Goal: Contribute content: Add original content to the website for others to see

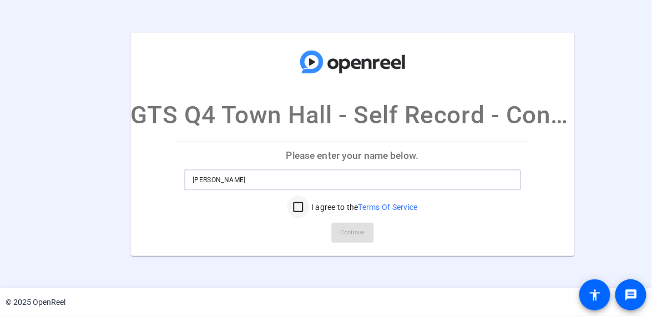
type input "[PERSON_NAME]"
click at [300, 210] on input "I agree to the Terms Of Service" at bounding box center [298, 207] width 22 height 22
checkbox input "true"
click at [346, 230] on span "Continue" at bounding box center [352, 232] width 24 height 17
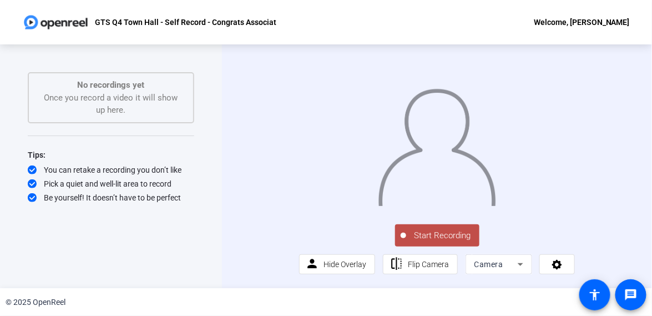
scroll to position [22, 0]
click at [522, 270] on icon at bounding box center [520, 263] width 13 height 13
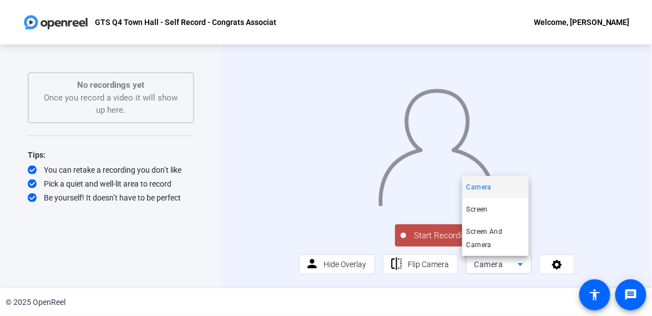
click at [545, 266] on div at bounding box center [326, 158] width 652 height 316
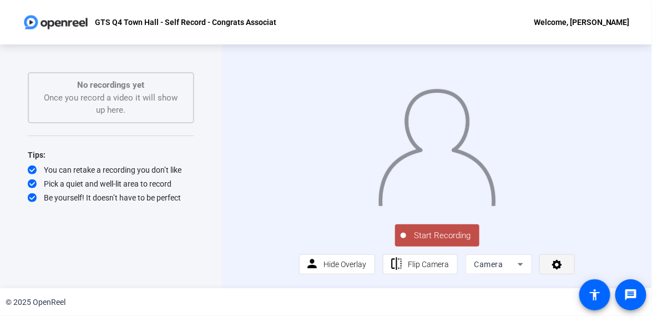
click at [551, 267] on icon at bounding box center [557, 263] width 13 height 11
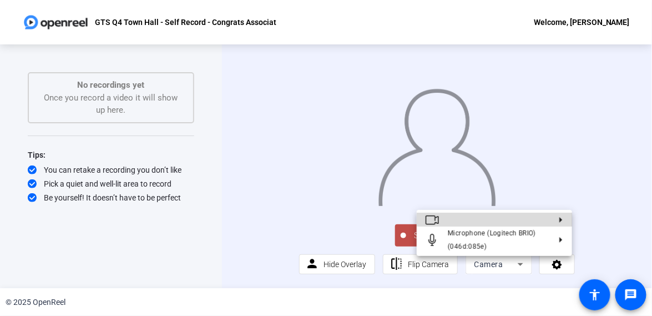
click at [476, 218] on button at bounding box center [494, 219] width 155 height 14
click at [555, 220] on icon at bounding box center [556, 220] width 13 height 6
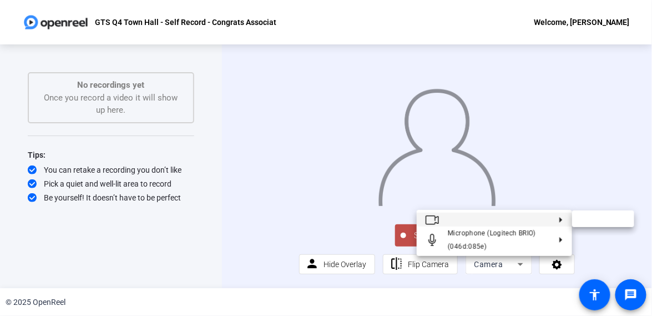
click at [558, 220] on icon at bounding box center [556, 220] width 13 height 6
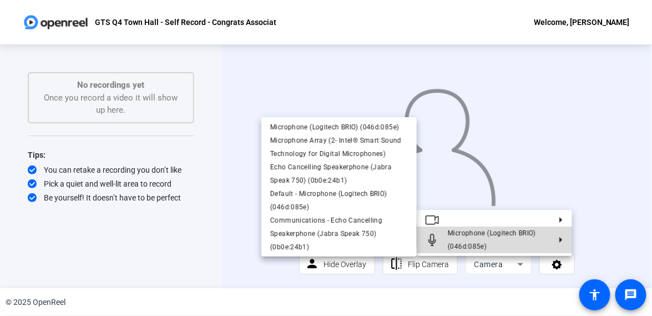
click at [480, 231] on span "Microphone (Logitech BRIO) (046d:085e)" at bounding box center [492, 239] width 88 height 21
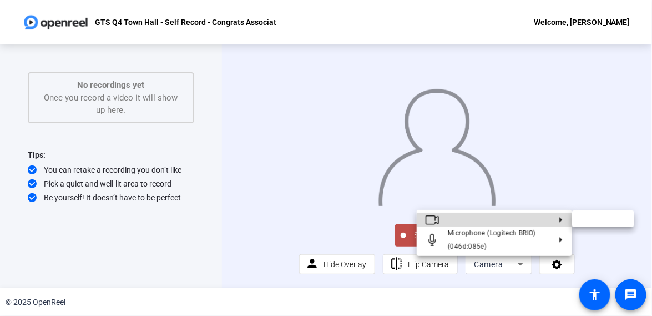
click at [539, 220] on button at bounding box center [494, 219] width 155 height 14
click at [520, 222] on button at bounding box center [494, 219] width 155 height 14
click at [220, 224] on div at bounding box center [326, 158] width 652 height 316
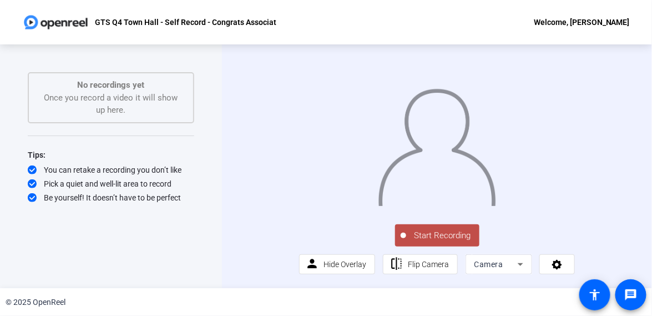
drag, startPoint x: 478, startPoint y: 2, endPoint x: 207, endPoint y: 94, distance: 285.9
click at [210, 97] on div "Start Recording No recordings yet Once you record a video it will show up here.…" at bounding box center [111, 165] width 222 height 243
click at [78, 20] on img at bounding box center [55, 22] width 67 height 22
click at [85, 22] on img at bounding box center [55, 22] width 67 height 22
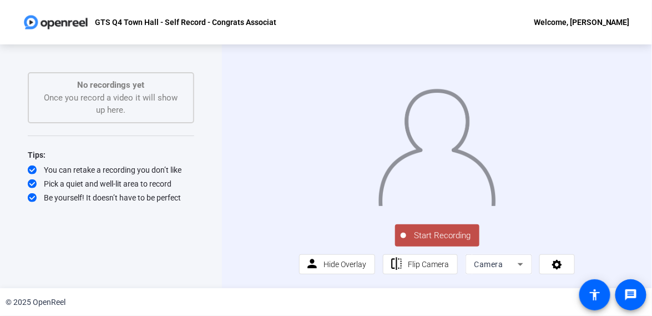
scroll to position [22, 0]
click at [505, 265] on div "Camera" at bounding box center [495, 263] width 43 height 13
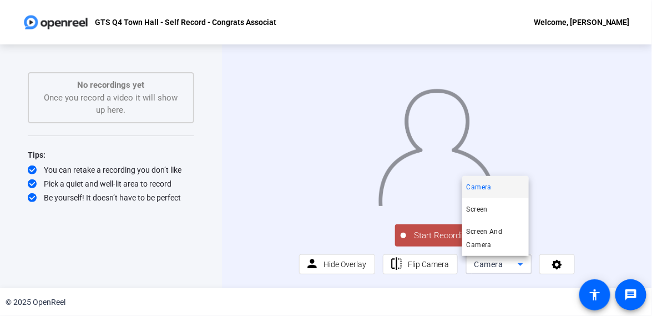
click at [567, 269] on div at bounding box center [326, 158] width 652 height 316
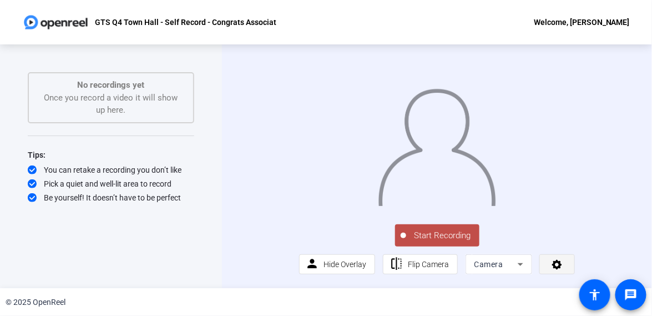
click at [551, 261] on icon at bounding box center [557, 263] width 13 height 11
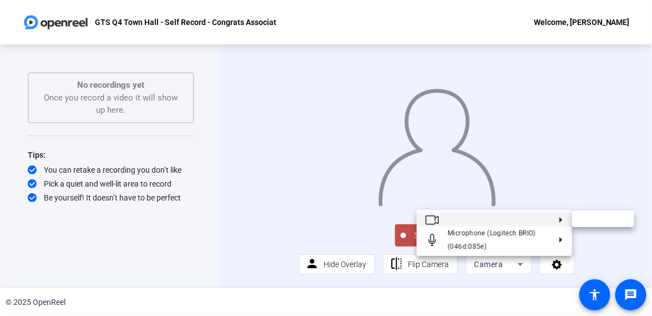
click at [449, 218] on button at bounding box center [494, 219] width 155 height 14
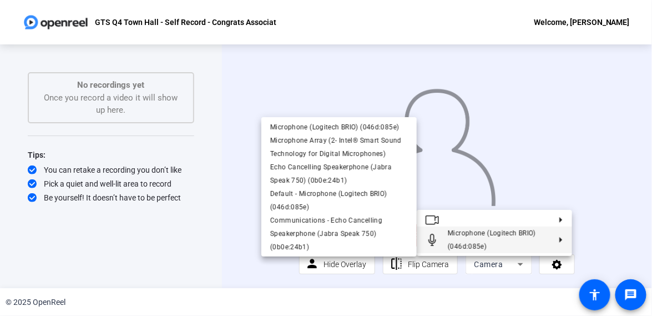
click at [138, 251] on div at bounding box center [326, 158] width 652 height 316
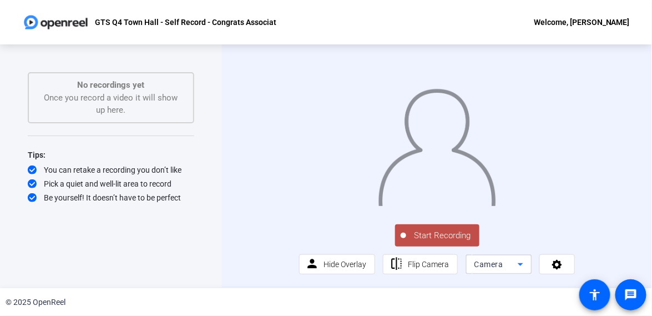
click at [514, 266] on icon at bounding box center [520, 263] width 13 height 13
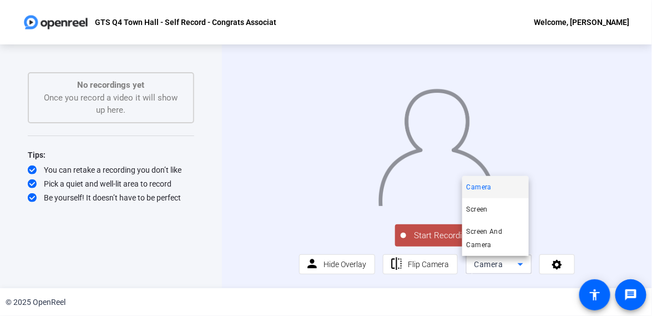
click at [303, 236] on div at bounding box center [326, 158] width 652 height 316
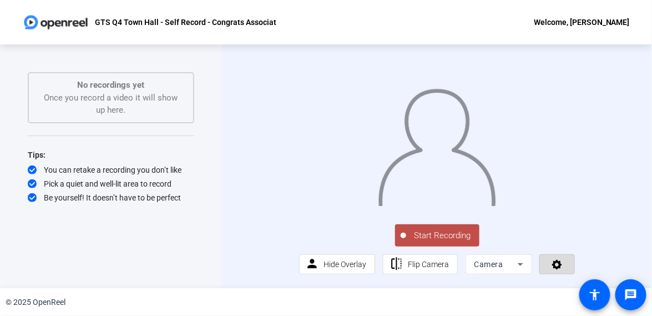
click at [558, 270] on icon at bounding box center [557, 263] width 13 height 11
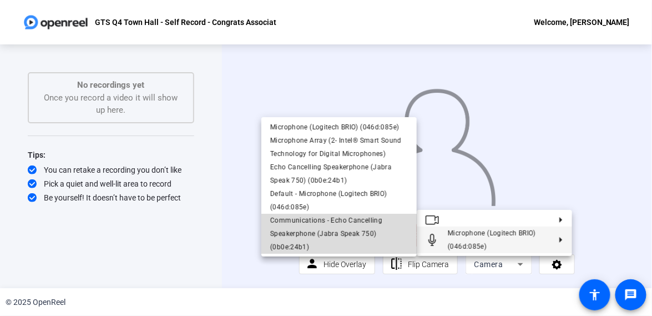
click at [414, 229] on button "Communications - Echo Cancelling Speakerphone (Jabra Speak 750) (0b0e:24b1)" at bounding box center [338, 234] width 155 height 40
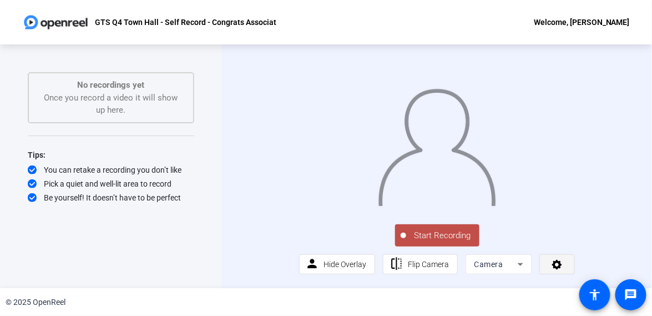
click at [544, 266] on span at bounding box center [557, 264] width 34 height 27
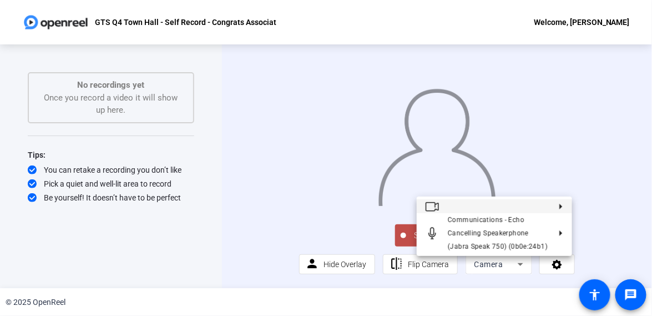
click at [519, 206] on button at bounding box center [494, 206] width 155 height 14
click at [71, 190] on div at bounding box center [326, 158] width 652 height 316
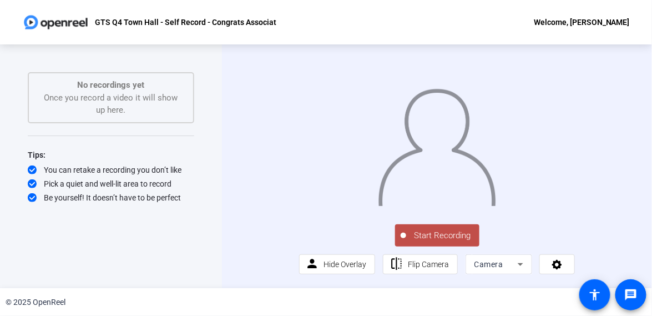
scroll to position [22, 0]
click at [516, 267] on icon at bounding box center [520, 263] width 13 height 13
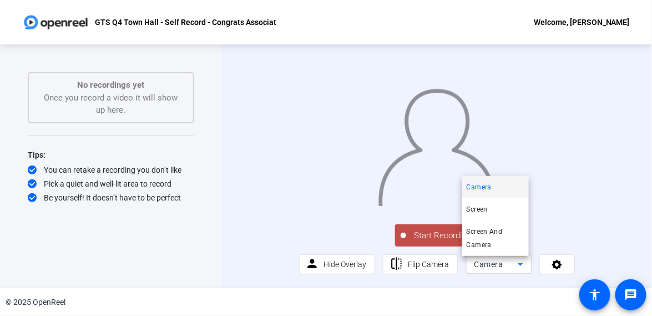
click at [518, 266] on div at bounding box center [326, 158] width 652 height 316
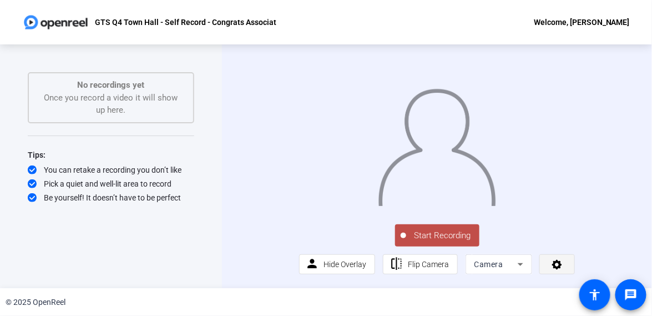
click at [562, 265] on span at bounding box center [557, 264] width 34 height 27
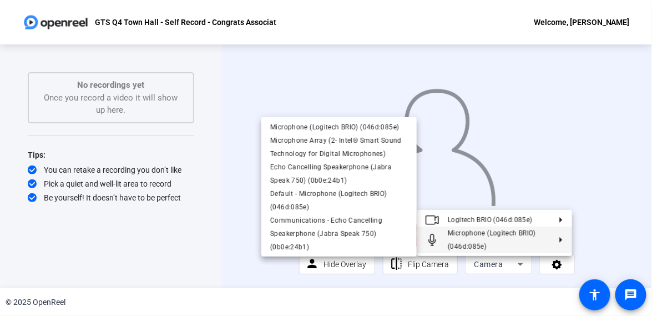
click at [139, 237] on div at bounding box center [326, 158] width 652 height 316
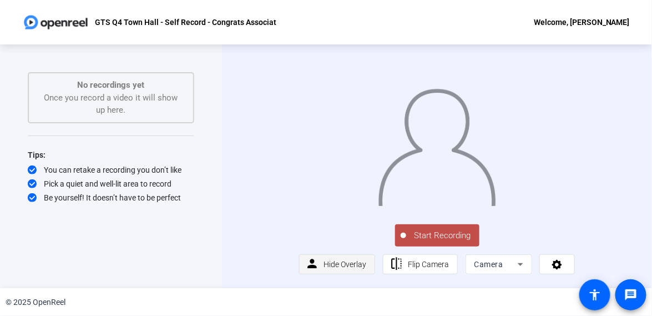
click at [338, 264] on span "Hide Overlay" at bounding box center [344, 264] width 43 height 9
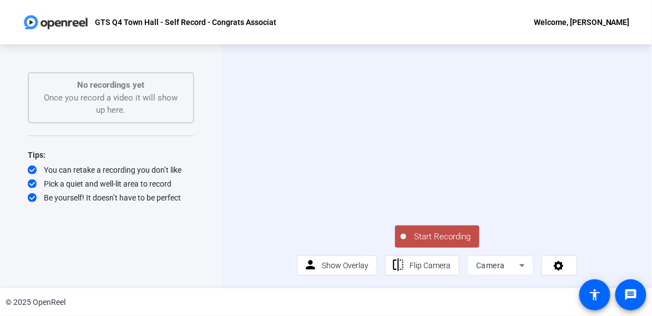
click at [428, 235] on span "Start Recording" at bounding box center [442, 236] width 73 height 13
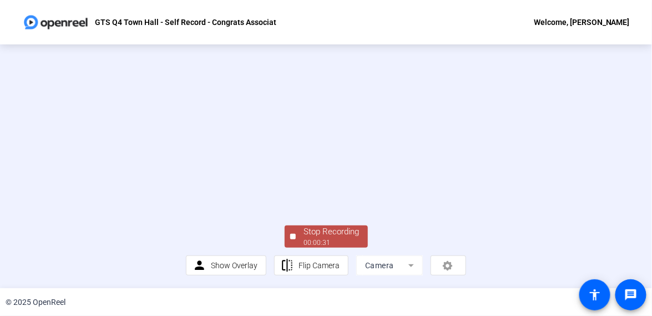
scroll to position [75, 0]
click at [304, 231] on div "Stop Recording" at bounding box center [331, 231] width 55 height 13
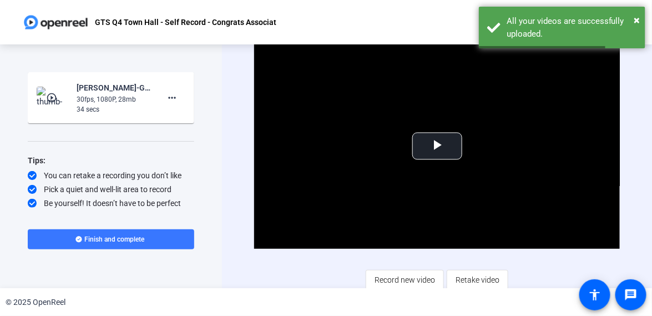
scroll to position [3, 0]
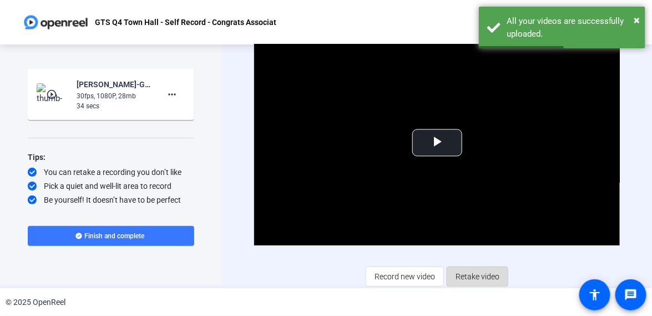
click at [475, 276] on span "Retake video" at bounding box center [477, 276] width 44 height 21
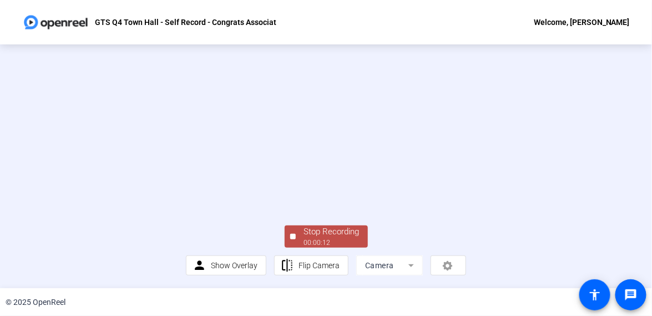
scroll to position [75, 0]
click at [311, 231] on div "Stop Recording" at bounding box center [331, 231] width 55 height 13
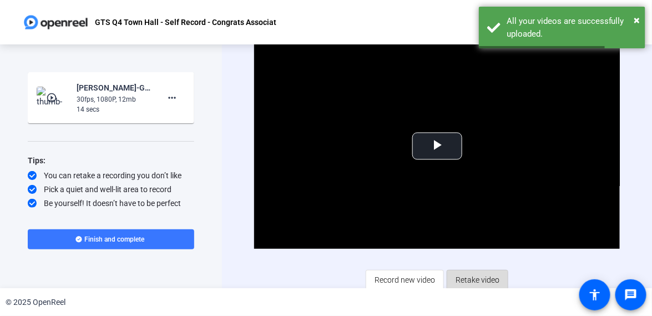
click at [473, 275] on span "Retake video" at bounding box center [477, 279] width 44 height 21
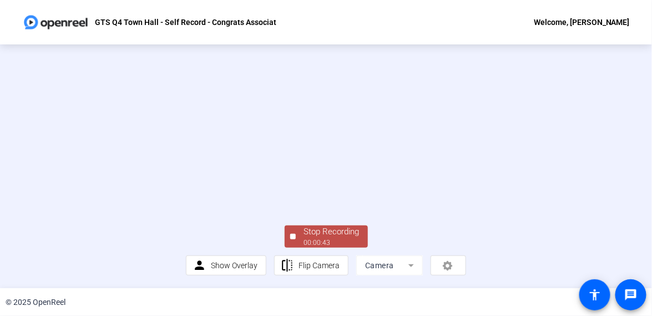
scroll to position [75, 0]
click at [314, 231] on div "Stop Recording" at bounding box center [331, 231] width 55 height 13
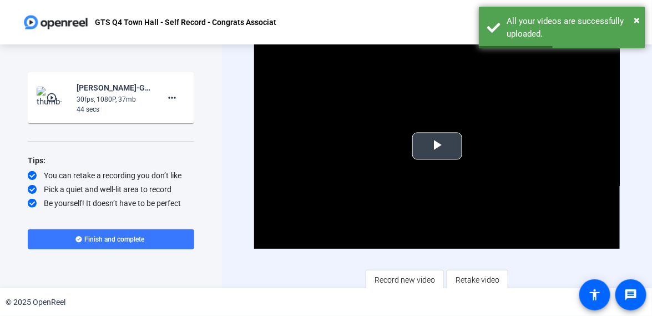
click at [437, 146] on span "Video Player" at bounding box center [437, 146] width 0 height 0
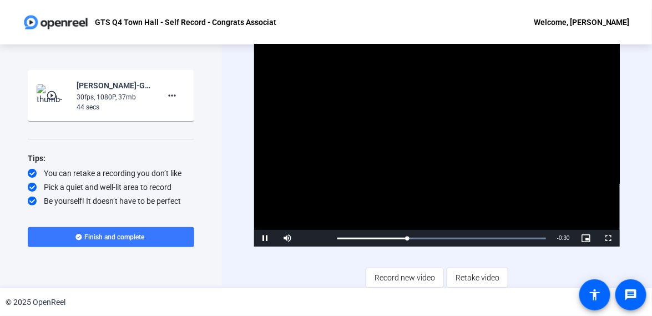
scroll to position [3, 0]
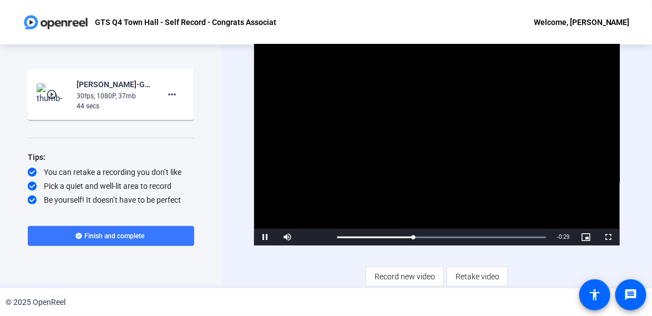
click at [509, 257] on div "Video Player is loading. Play Video Pause Mute Current Time 0:15 / Duration 0:4…" at bounding box center [436, 162] width 365 height 246
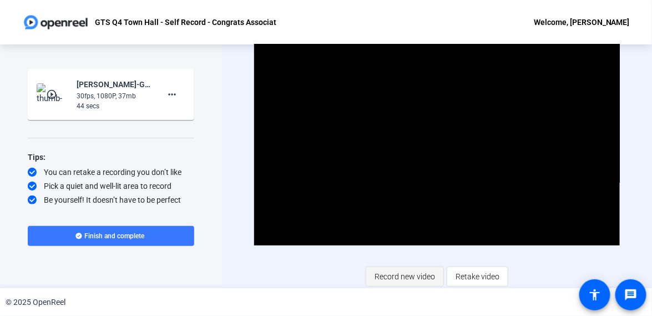
click at [394, 275] on span "Record new video" at bounding box center [404, 276] width 60 height 21
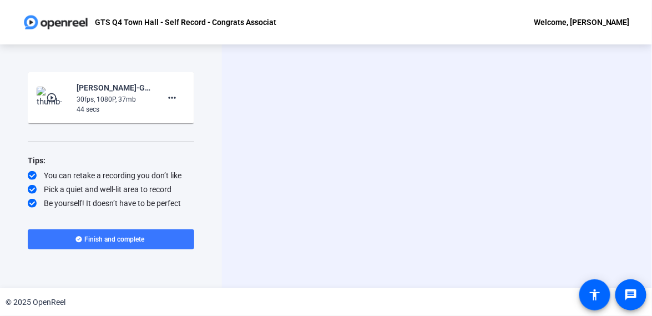
scroll to position [0, 0]
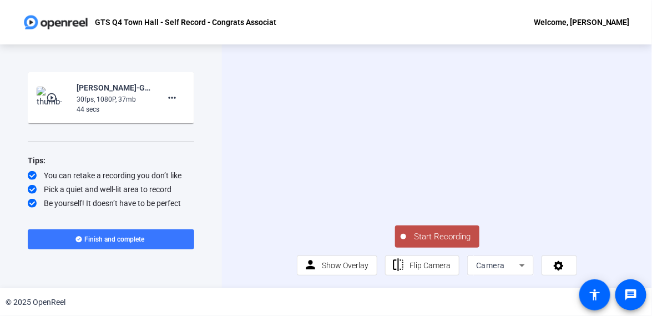
click at [423, 243] on span "Start Recording" at bounding box center [442, 236] width 73 height 13
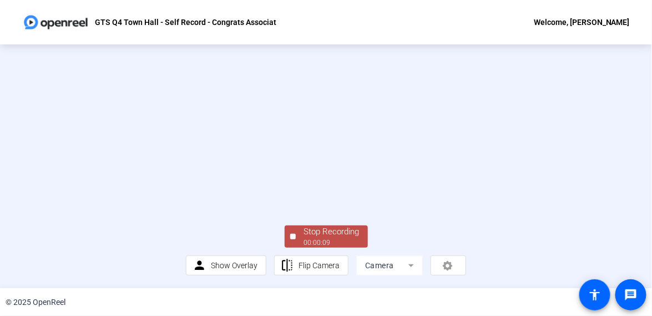
scroll to position [75, 0]
click at [311, 227] on div "Stop Recording" at bounding box center [331, 231] width 55 height 13
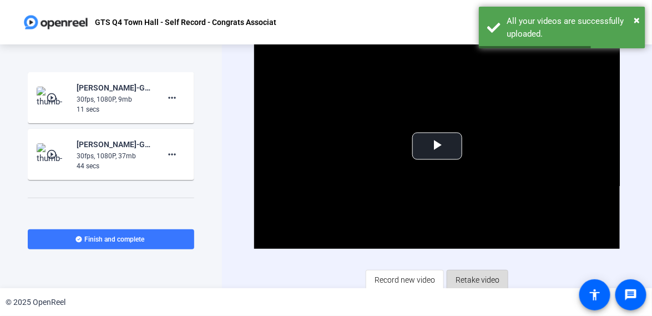
click at [459, 275] on span "Retake video" at bounding box center [477, 279] width 44 height 21
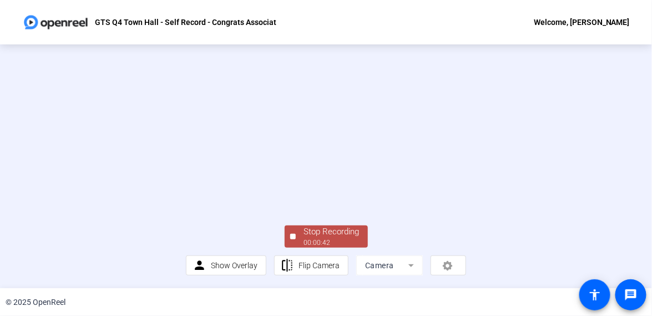
scroll to position [75, 0]
click at [330, 237] on div "Stop Recording" at bounding box center [331, 231] width 55 height 13
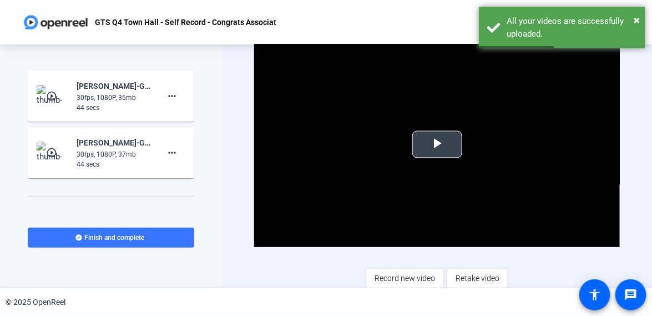
scroll to position [3, 0]
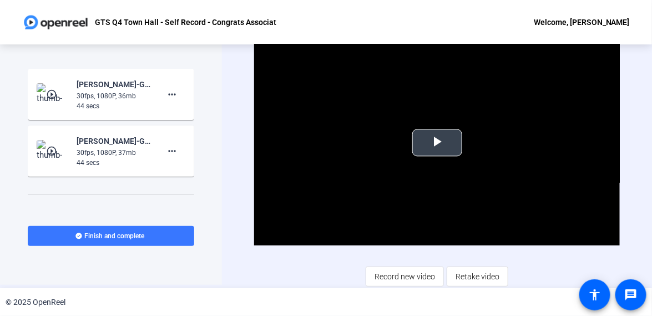
click at [437, 143] on span "Video Player" at bounding box center [437, 143] width 0 height 0
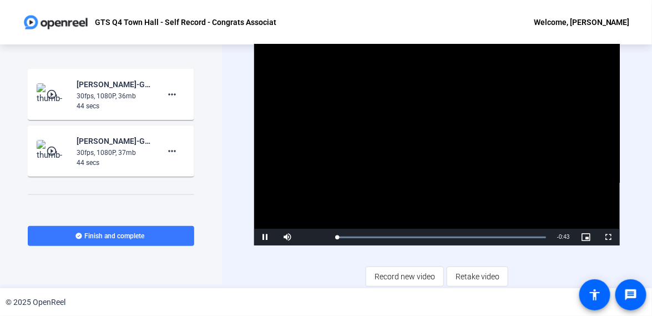
scroll to position [0, 0]
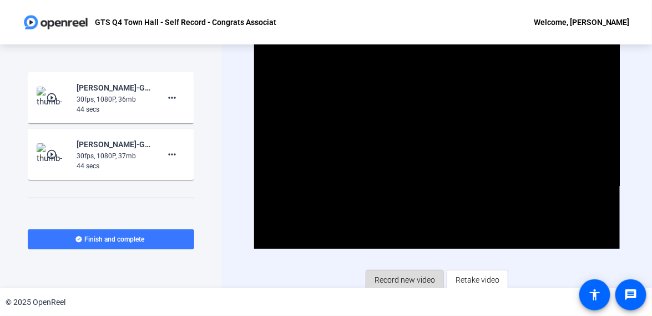
click at [399, 276] on span "Record new video" at bounding box center [404, 279] width 60 height 21
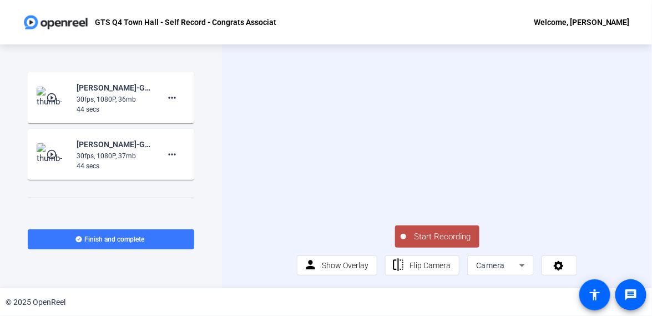
click at [426, 243] on span "Start Recording" at bounding box center [442, 236] width 73 height 13
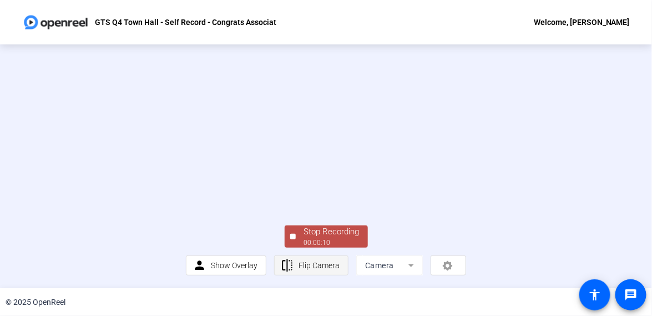
scroll to position [75, 0]
click at [324, 233] on div "Stop Recording" at bounding box center [331, 231] width 55 height 13
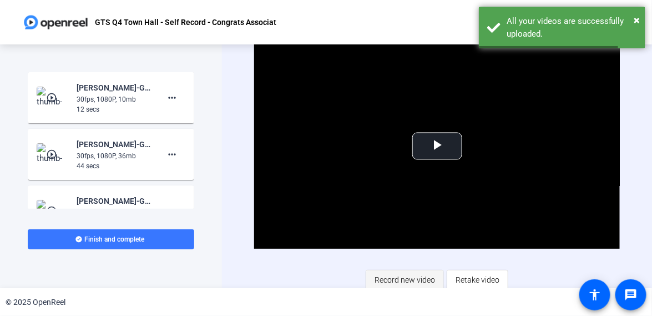
scroll to position [3, 0]
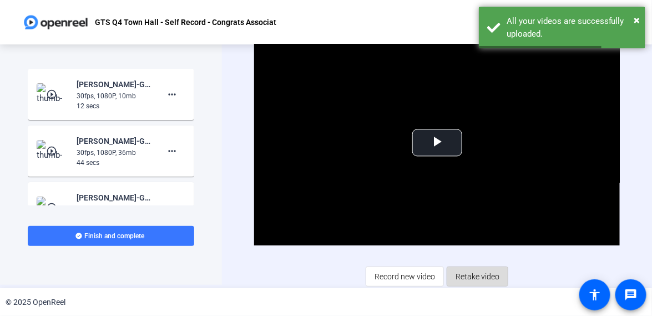
click at [468, 272] on span "Retake video" at bounding box center [477, 276] width 44 height 21
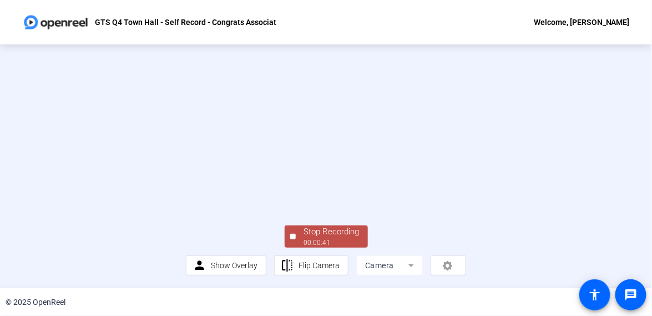
scroll to position [75, 0]
click at [331, 247] on div "00:00:42" at bounding box center [331, 242] width 55 height 10
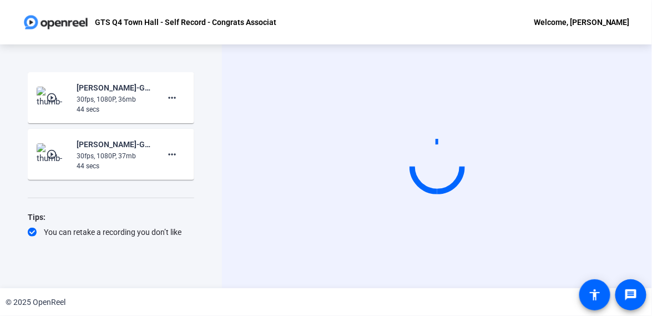
scroll to position [0, 0]
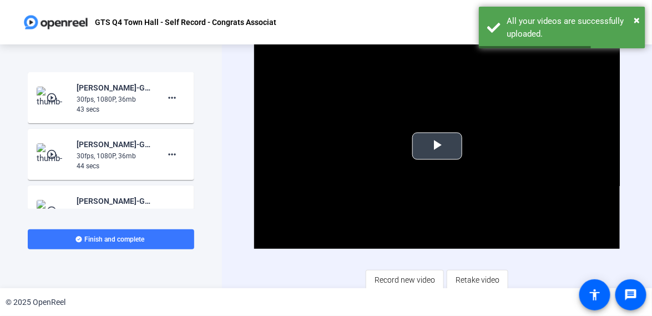
click at [437, 146] on span "Video Player" at bounding box center [437, 146] width 0 height 0
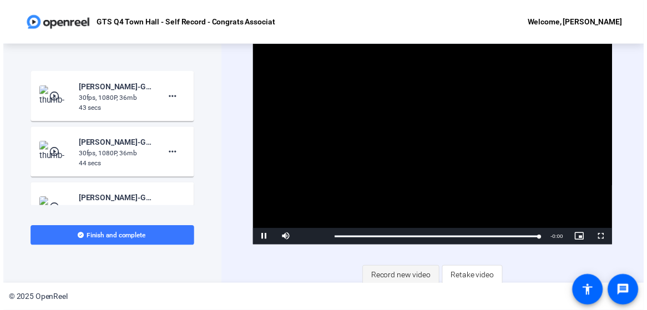
scroll to position [3, 0]
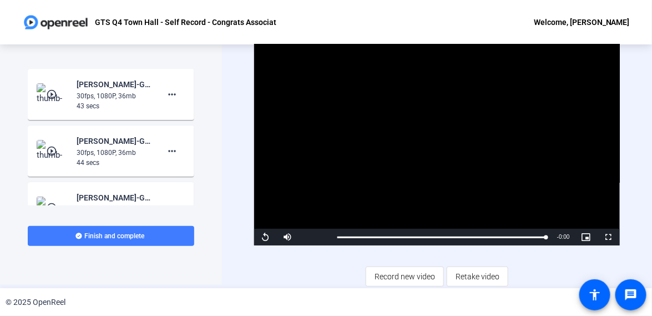
click at [104, 238] on span "Finish and complete" at bounding box center [115, 235] width 60 height 9
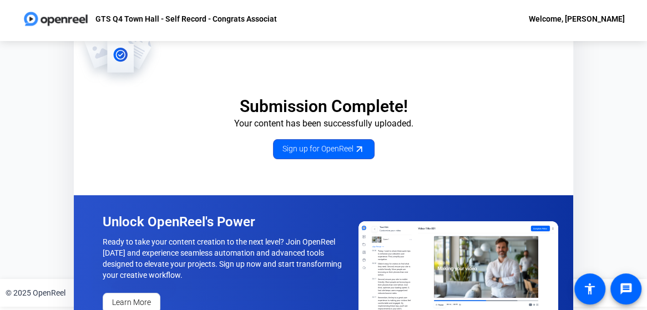
scroll to position [29, 0]
